Goal: Register for event/course

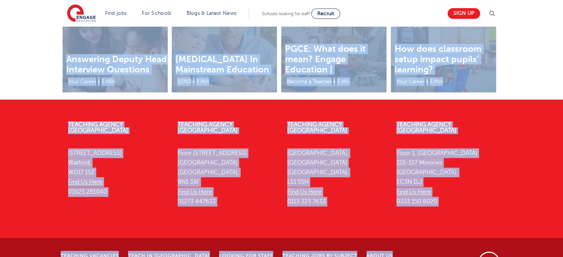
scroll to position [1122, 0]
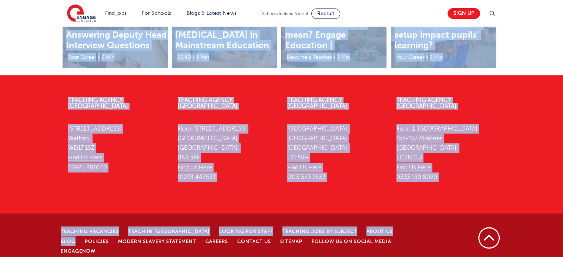
drag, startPoint x: 64, startPoint y: 67, endPoint x: 389, endPoint y: 274, distance: 384.9
copy body "Lore ipsu dolors ame conse adipi elit sed doe Tempo Inc Utl etdolorem al enimad…"
click at [317, 157] on p "[STREET_ADDRESS] Find Us Here 0113 323 7633" at bounding box center [336, 153] width 98 height 58
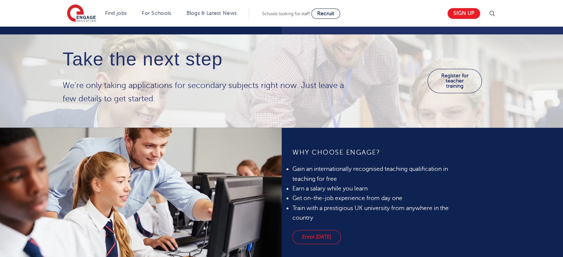
scroll to position [398, 0]
click at [456, 74] on link "Register for teacher training" at bounding box center [454, 81] width 54 height 24
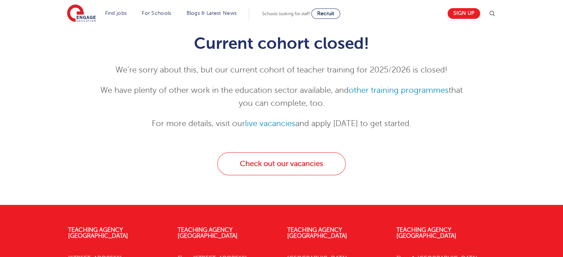
scroll to position [78, 0]
click at [391, 91] on link "other training programmes" at bounding box center [398, 90] width 100 height 9
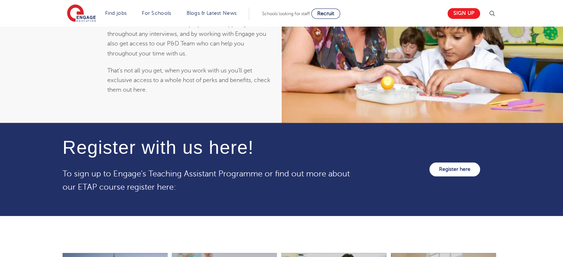
scroll to position [869, 0]
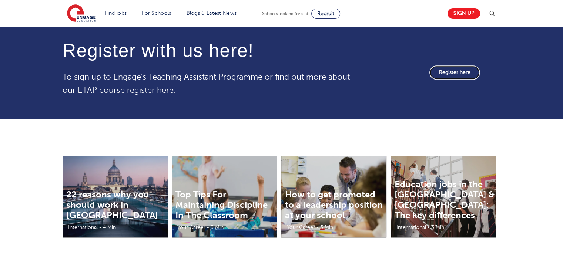
click at [438, 74] on link "Register here" at bounding box center [454, 72] width 51 height 14
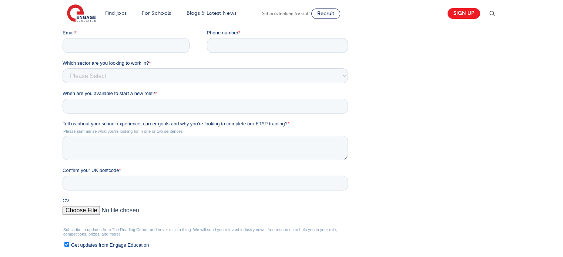
scroll to position [220, 0]
